Goal: Navigation & Orientation: Find specific page/section

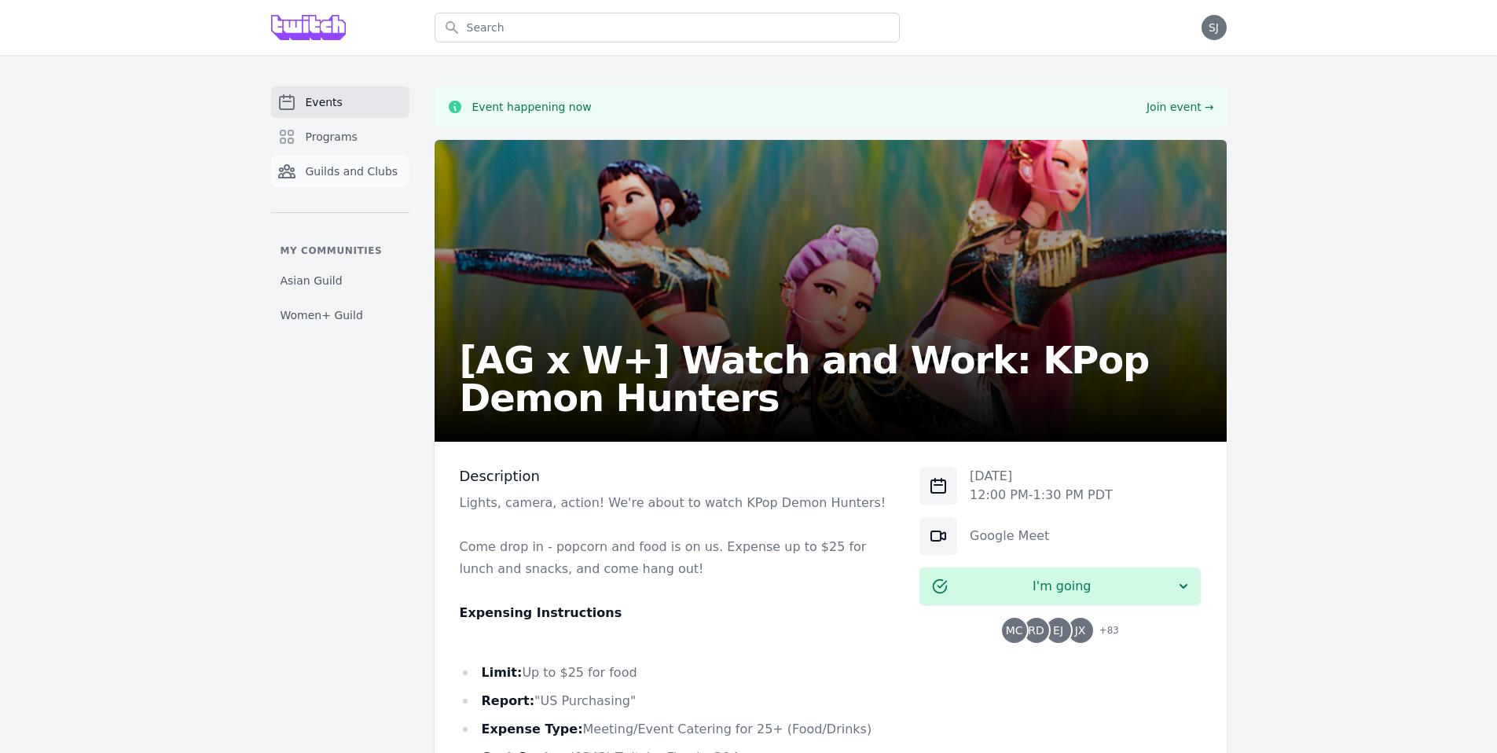
click at [350, 164] on span "Guilds and Clubs" at bounding box center [352, 171] width 93 height 16
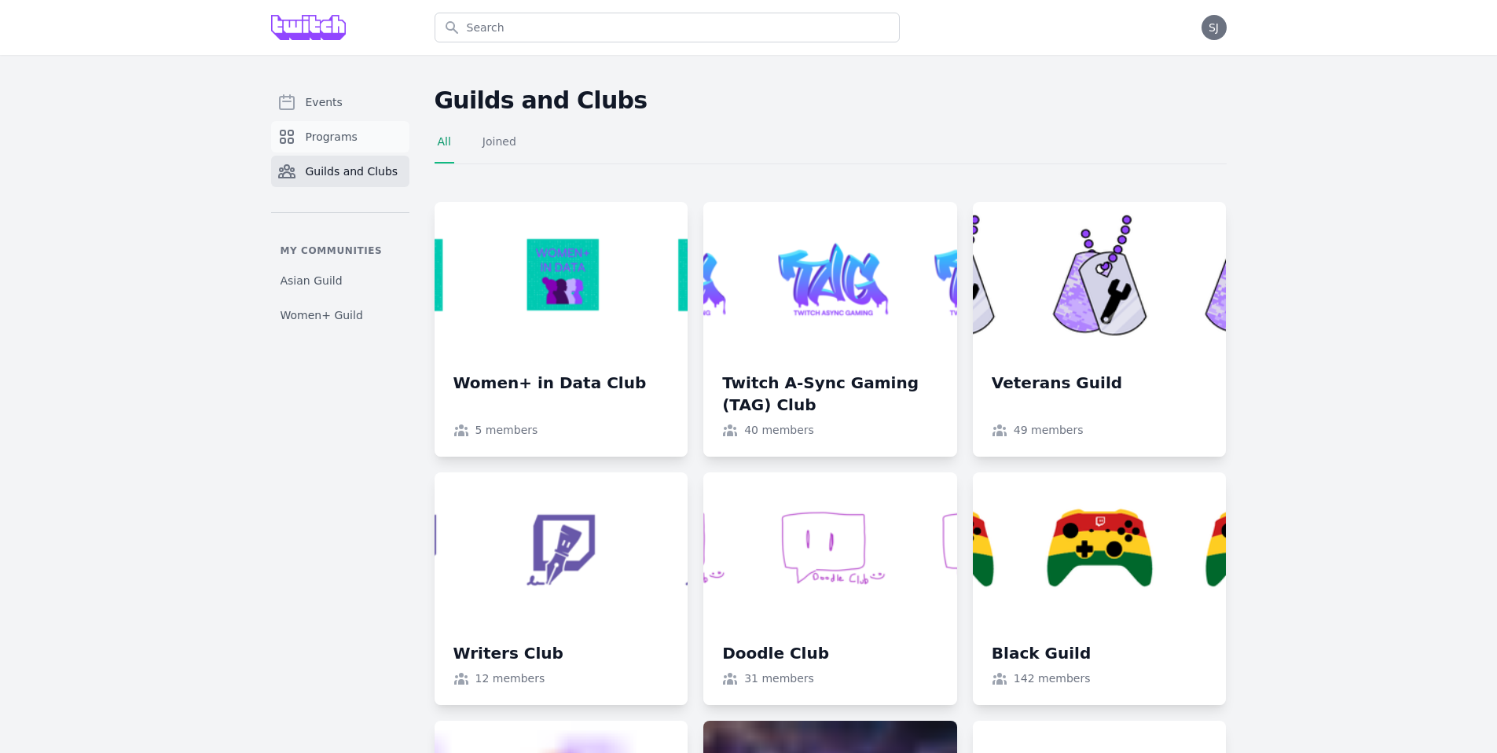
click at [352, 138] on span "Programs" at bounding box center [332, 137] width 52 height 16
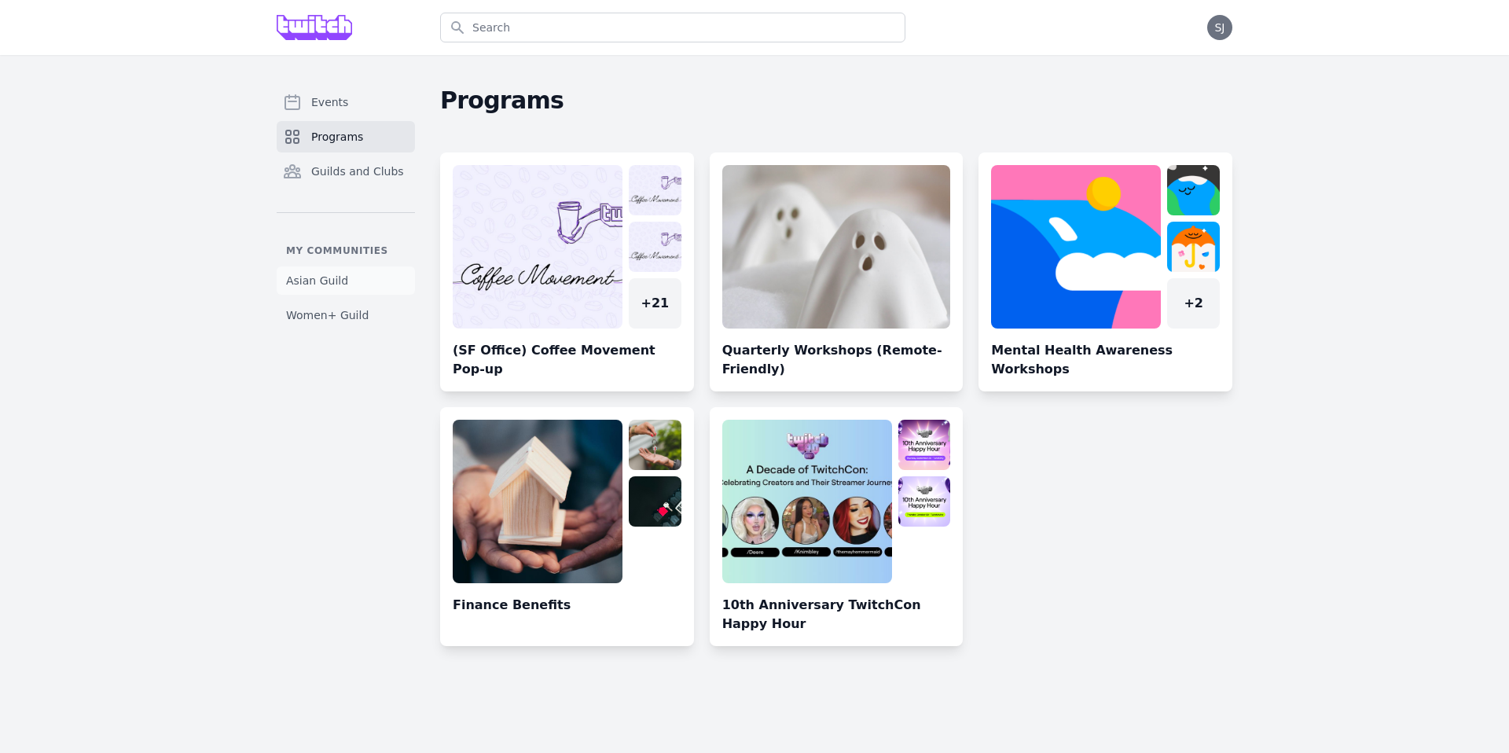
click at [365, 280] on link "Asian Guild" at bounding box center [346, 280] width 138 height 28
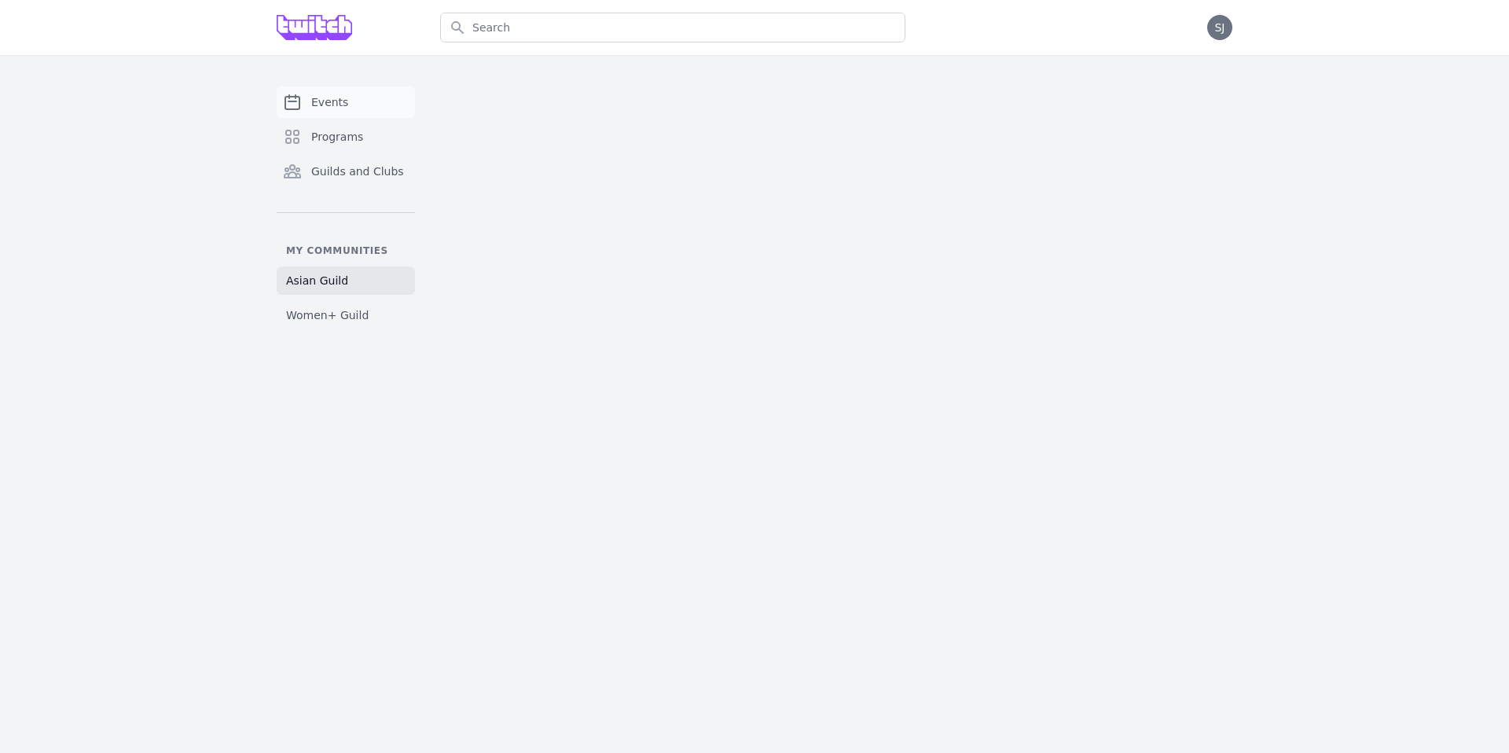
click at [331, 103] on span "Events" at bounding box center [329, 102] width 37 height 16
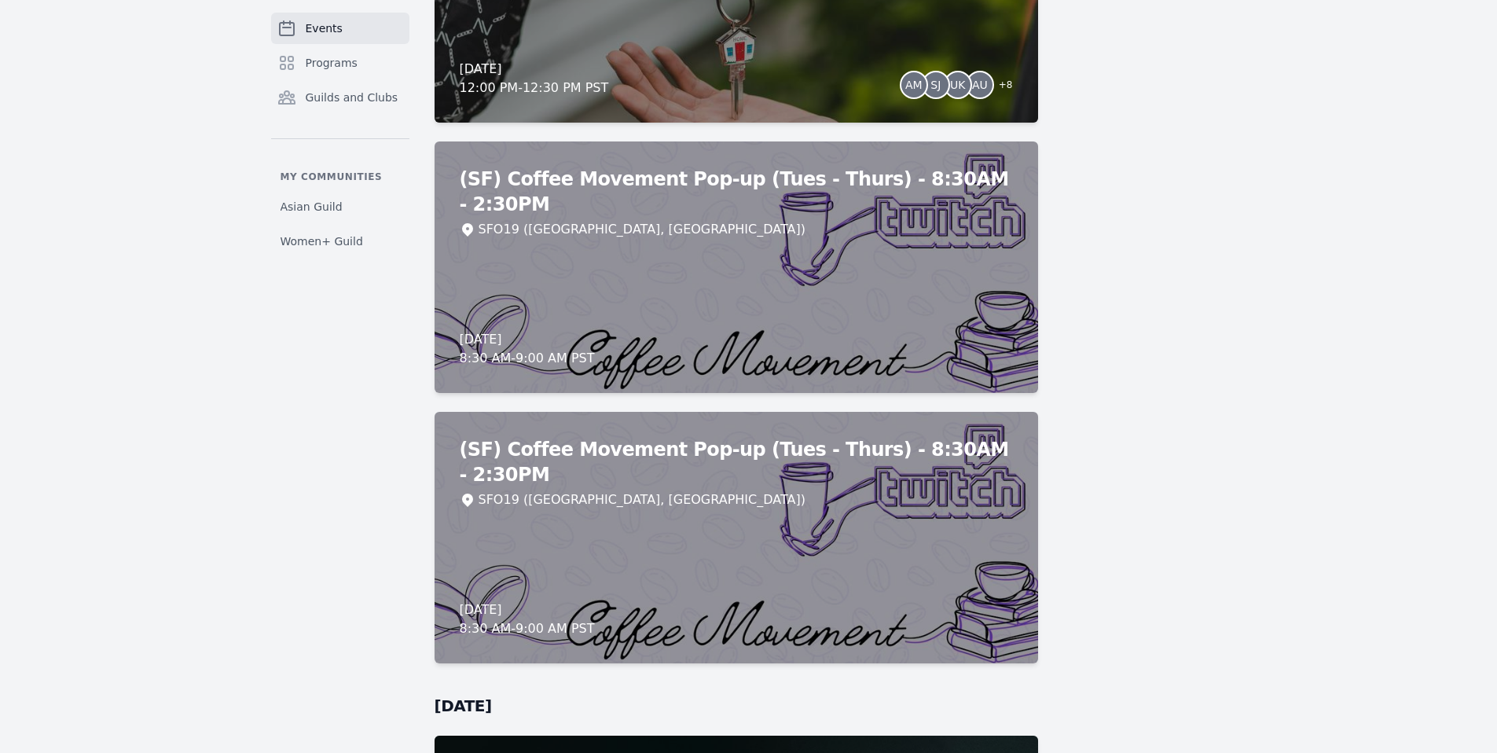
scroll to position [11152, 0]
